Goal: Information Seeking & Learning: Learn about a topic

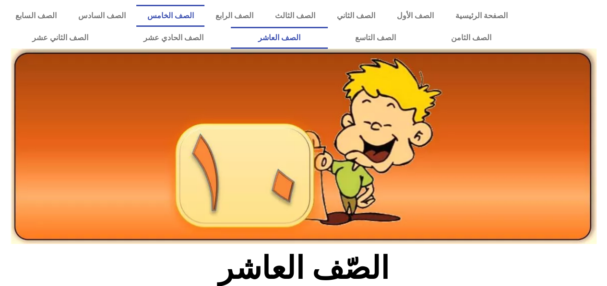
click at [202, 10] on link "الصف الخامس" at bounding box center [170, 16] width 68 height 22
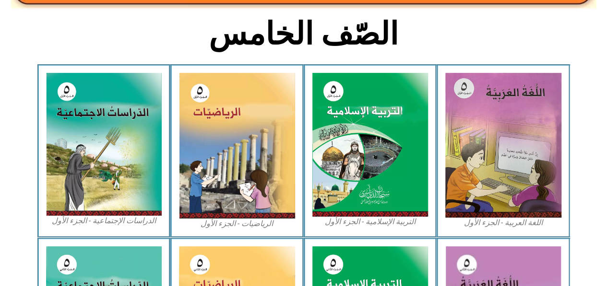
scroll to position [235, 0]
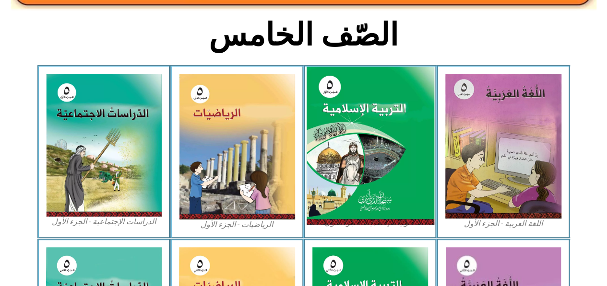
click at [358, 163] on img at bounding box center [370, 146] width 128 height 159
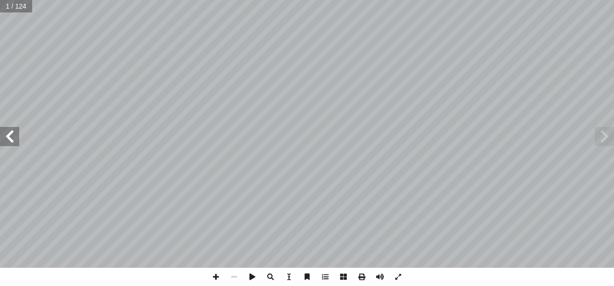
click at [16, 140] on span at bounding box center [9, 136] width 19 height 19
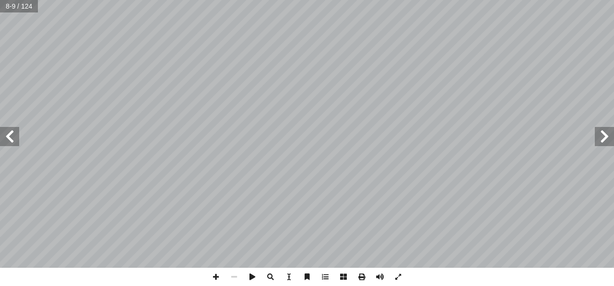
click at [16, 140] on span at bounding box center [9, 136] width 19 height 19
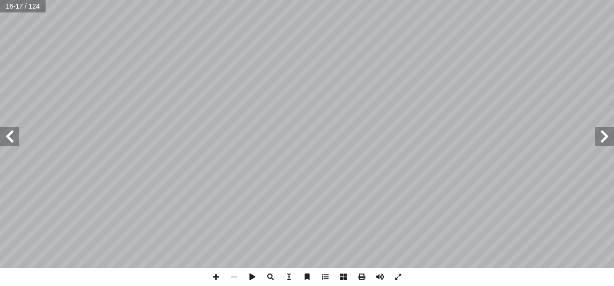
click at [16, 140] on span at bounding box center [9, 136] width 19 height 19
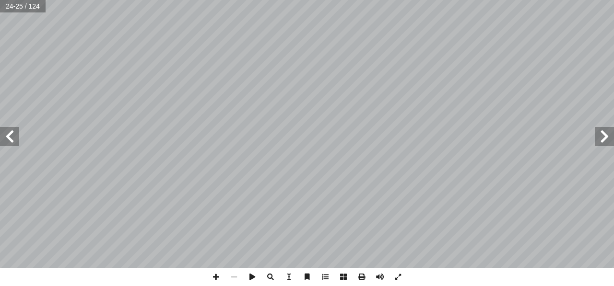
click at [16, 140] on span at bounding box center [9, 136] width 19 height 19
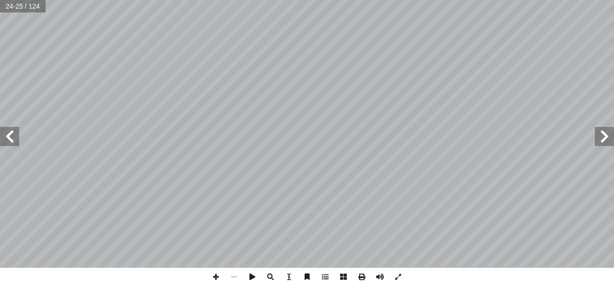
click at [16, 140] on span at bounding box center [9, 136] width 19 height 19
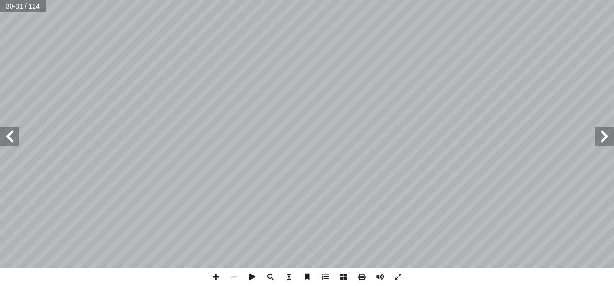
click at [16, 140] on span at bounding box center [9, 136] width 19 height 19
click at [603, 140] on span at bounding box center [604, 136] width 19 height 19
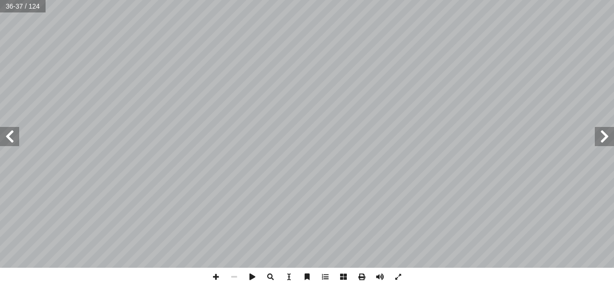
click at [8, 136] on span at bounding box center [9, 136] width 19 height 19
